Goal: Ask a question

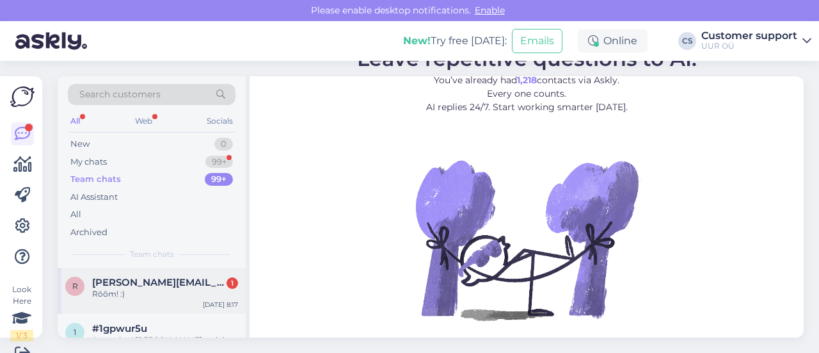
click at [184, 289] on div "Rõõm! :)" at bounding box center [165, 294] width 146 height 12
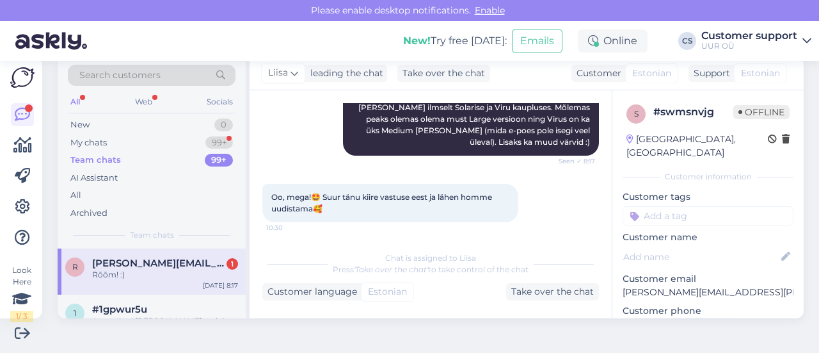
scroll to position [340, 0]
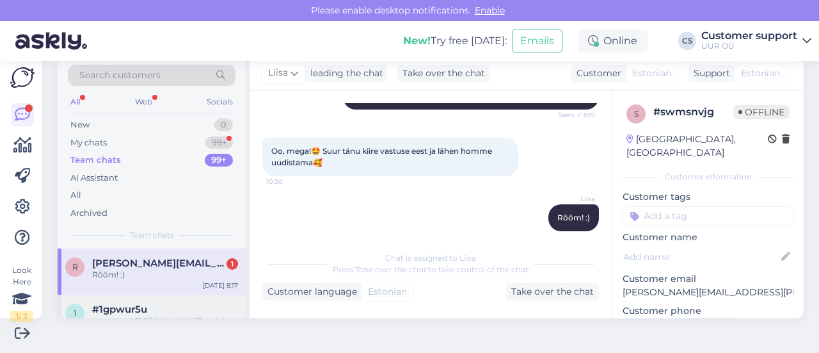
click at [169, 315] on div "Aga palun! [PERSON_NAME], et leiate sobiva koti!" at bounding box center [165, 326] width 146 height 23
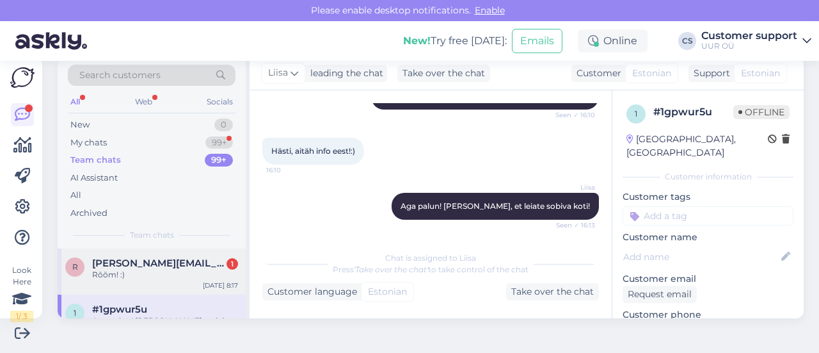
click at [132, 274] on div "Rõõm! :)" at bounding box center [165, 275] width 146 height 12
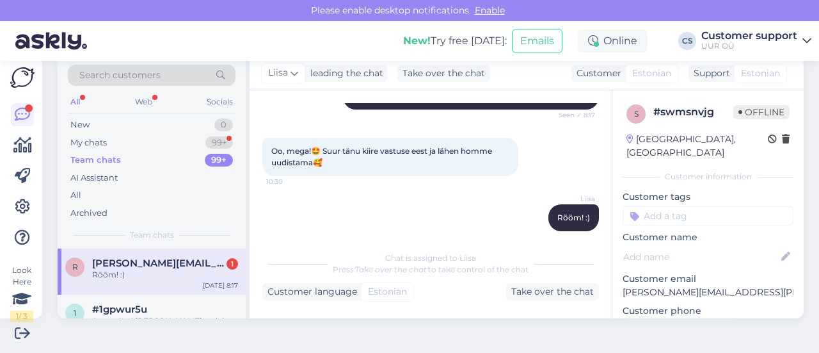
click at [150, 258] on span "[PERSON_NAME][EMAIL_ADDRESS][PERSON_NAME][DOMAIN_NAME]" at bounding box center [158, 263] width 133 height 12
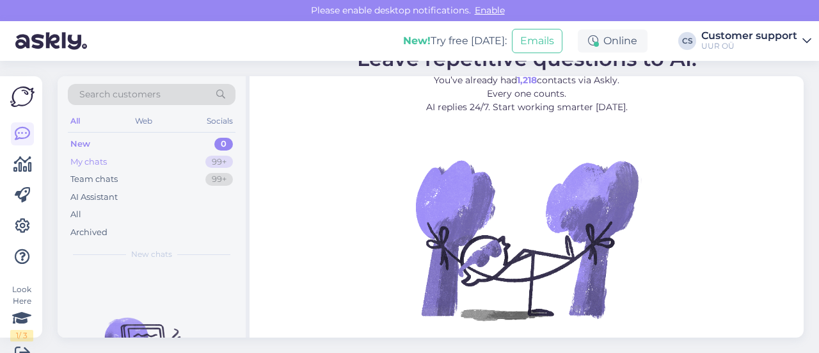
click at [146, 163] on div "My chats 99+" at bounding box center [152, 162] width 168 height 18
